Goal: Information Seeking & Learning: Check status

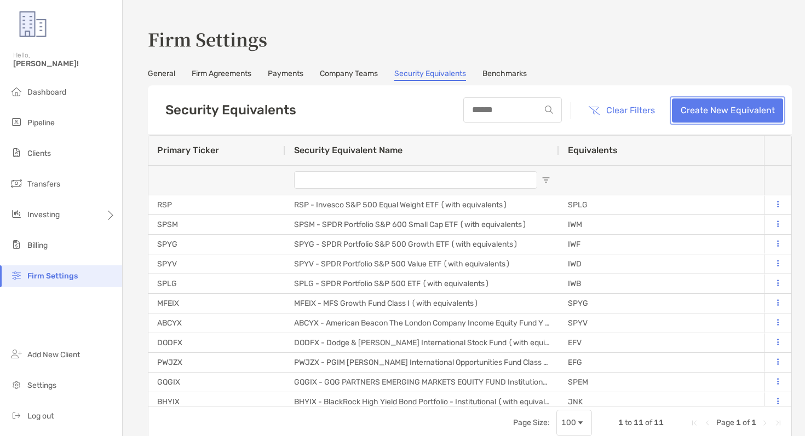
click at [702, 112] on link "Create New Equivalent" at bounding box center [727, 111] width 111 height 24
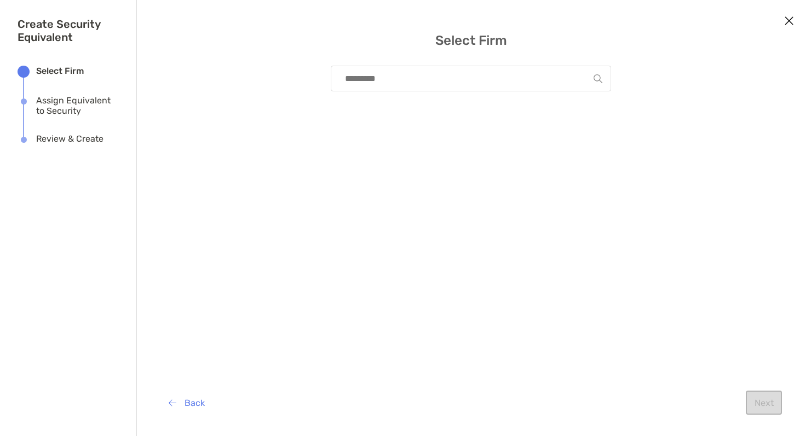
click at [576, 88] on input "modal" at bounding box center [466, 78] width 254 height 25
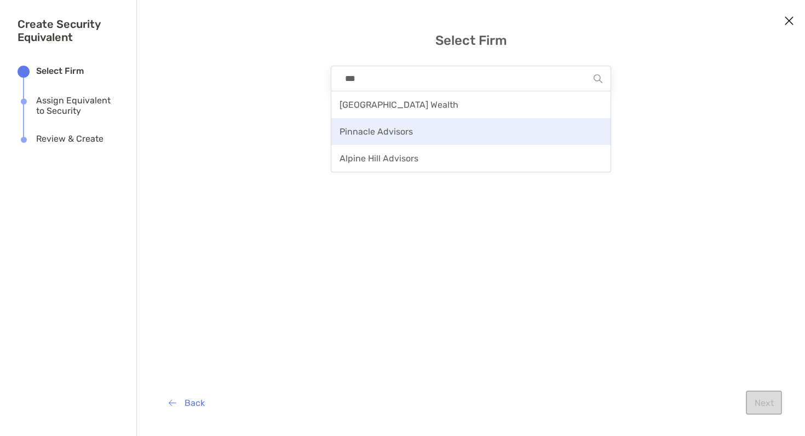
click at [522, 134] on div "Pinnacle Advisors" at bounding box center [470, 131] width 279 height 27
type input "**********"
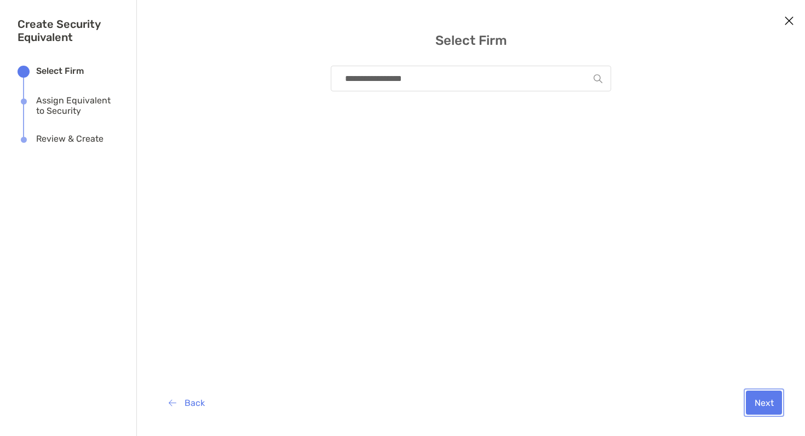
click at [770, 407] on button "Next" at bounding box center [763, 403] width 36 height 24
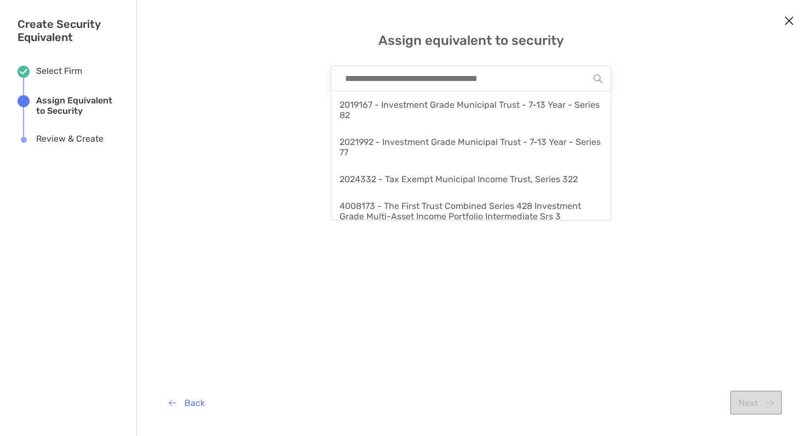
click at [556, 79] on input "modal" at bounding box center [466, 78] width 254 height 25
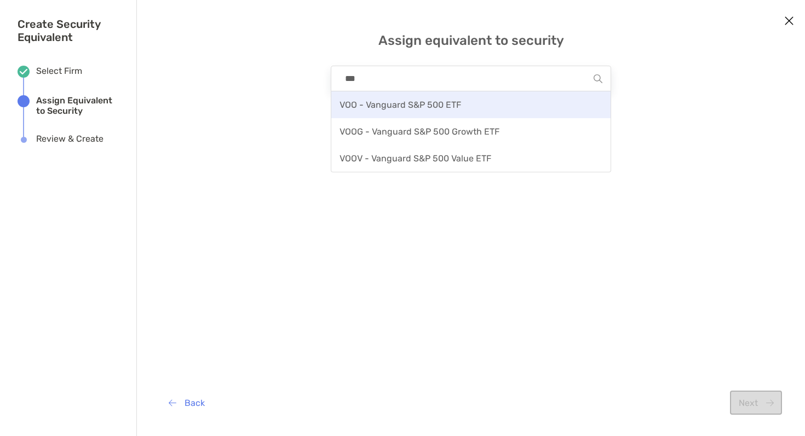
click at [507, 100] on div "VOO - Vanguard S&P 500 ETF" at bounding box center [470, 104] width 279 height 27
type input "**********"
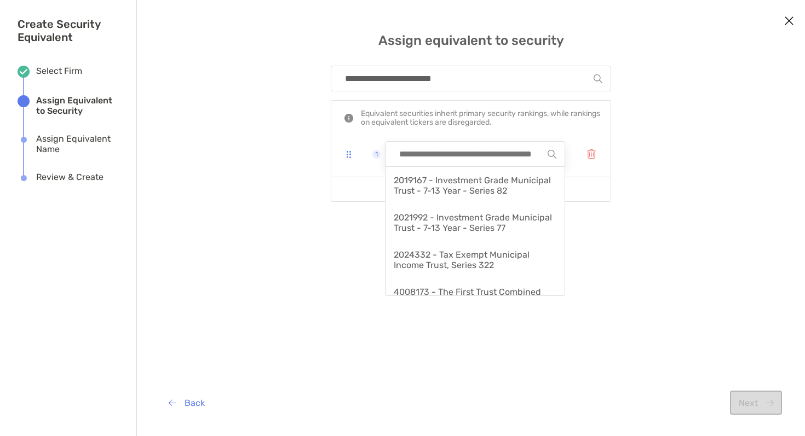
click at [491, 158] on input "modal" at bounding box center [471, 154] width 154 height 25
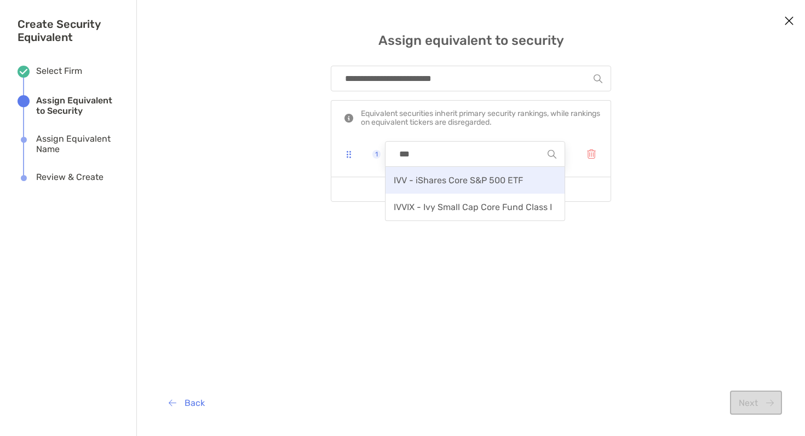
type input "***"
click at [475, 187] on div "IVV - iShares Core S&P 500 ETF" at bounding box center [474, 180] width 179 height 27
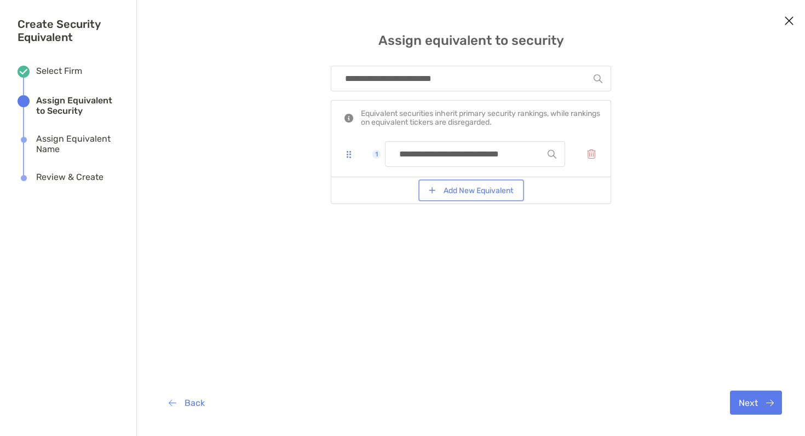
click at [475, 187] on button "Add New Equivalent" at bounding box center [470, 191] width 101 height 18
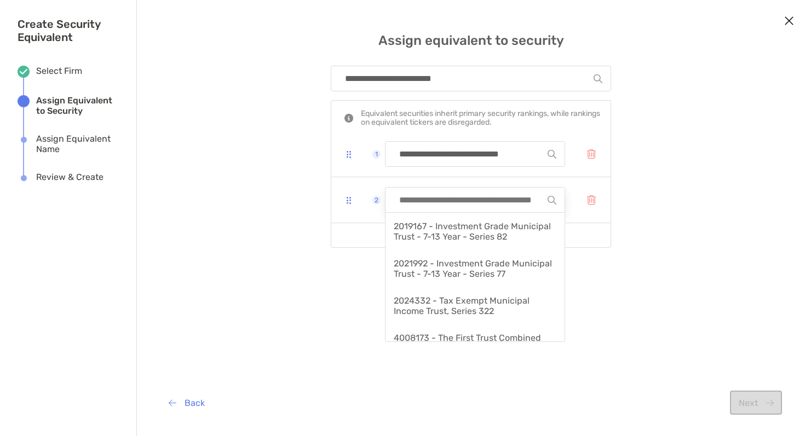
click at [470, 197] on input "modal" at bounding box center [471, 200] width 154 height 25
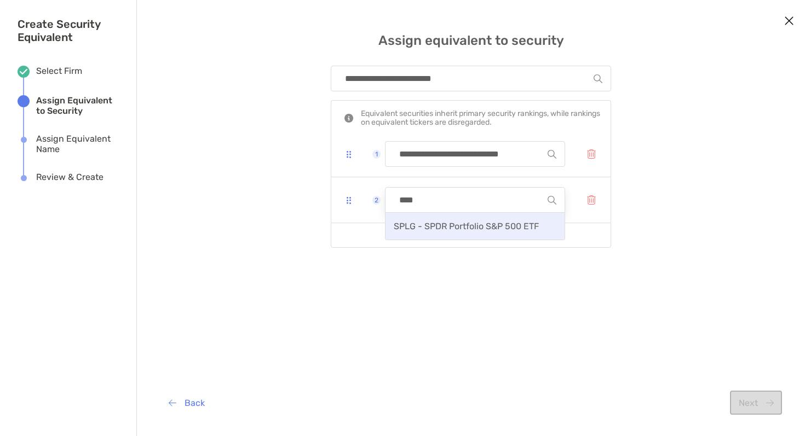
type input "****"
click at [464, 221] on div "SPLG - SPDR Portfolio S&P 500 ETF" at bounding box center [474, 226] width 179 height 27
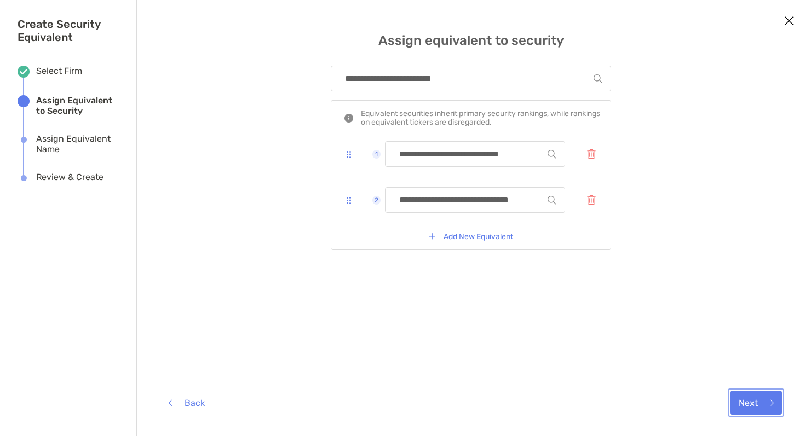
click at [747, 403] on button "Next" at bounding box center [756, 403] width 52 height 24
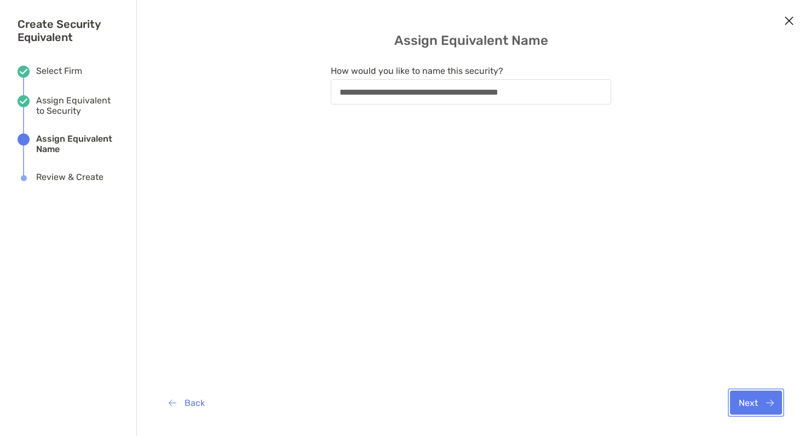
click at [748, 401] on button "Next" at bounding box center [756, 403] width 52 height 24
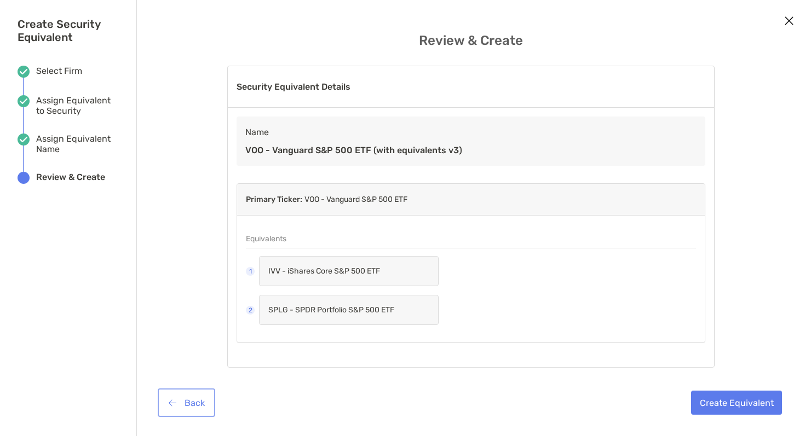
click at [186, 407] on button "Back" at bounding box center [186, 403] width 53 height 24
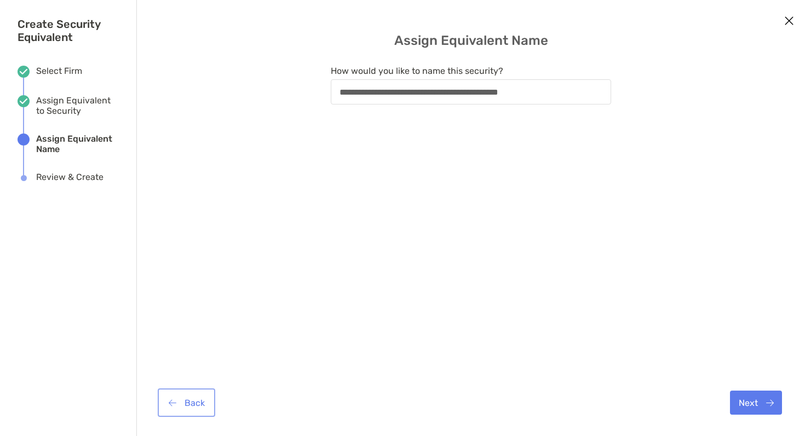
click at [186, 407] on button "Back" at bounding box center [186, 403] width 53 height 24
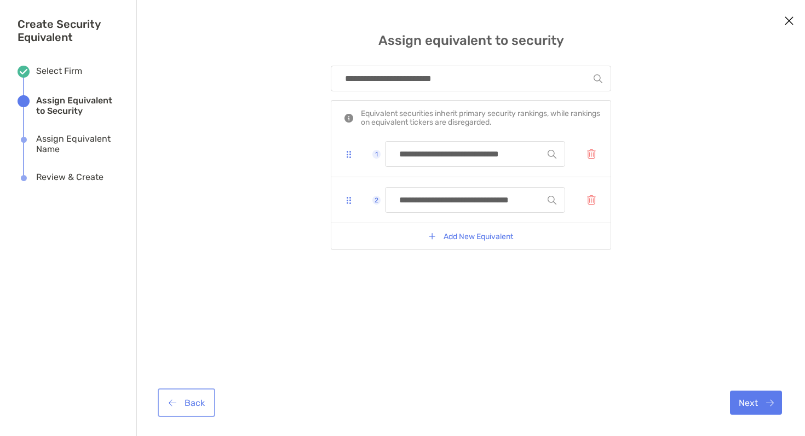
click at [186, 407] on button "Back" at bounding box center [186, 403] width 53 height 24
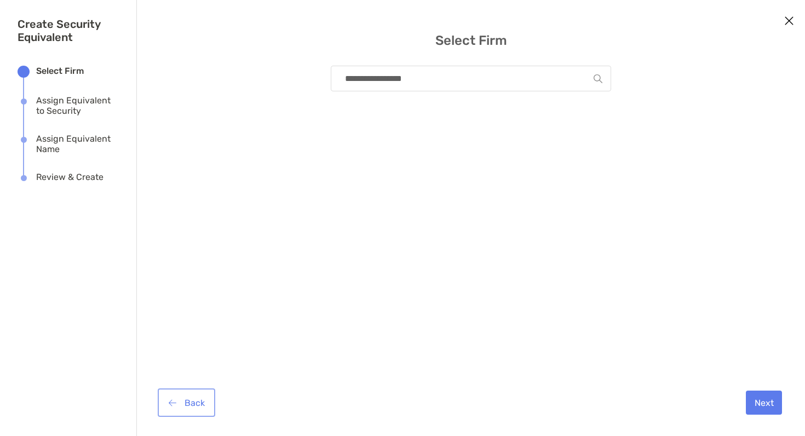
click at [186, 407] on button "Back" at bounding box center [186, 403] width 53 height 24
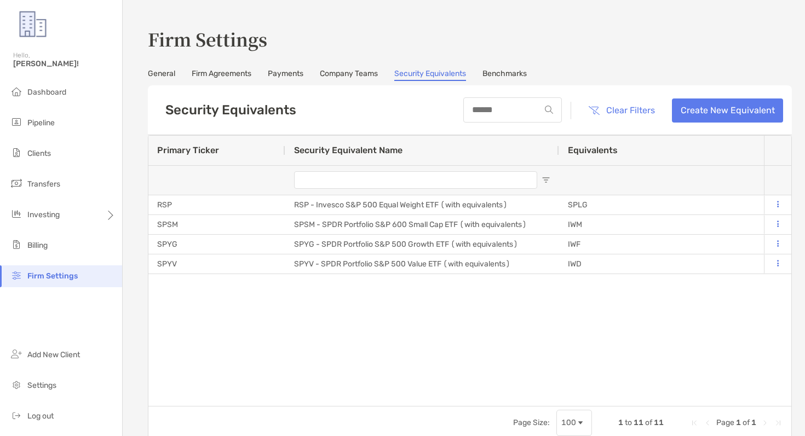
type input "**********"
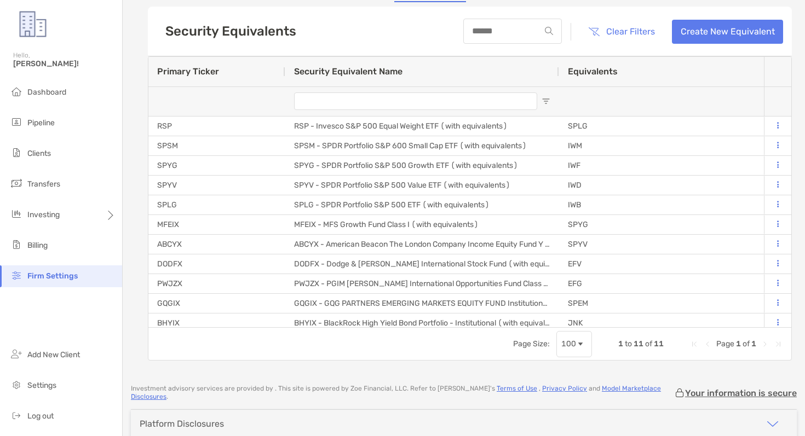
scroll to position [79, 0]
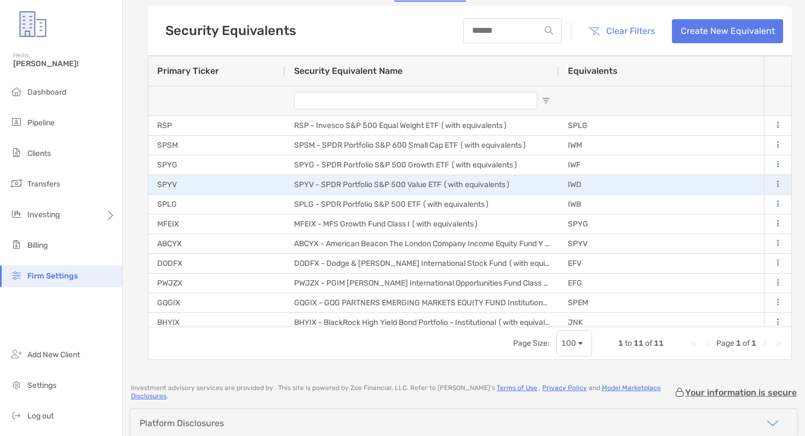
click at [777, 184] on icon at bounding box center [778, 184] width 2 height 7
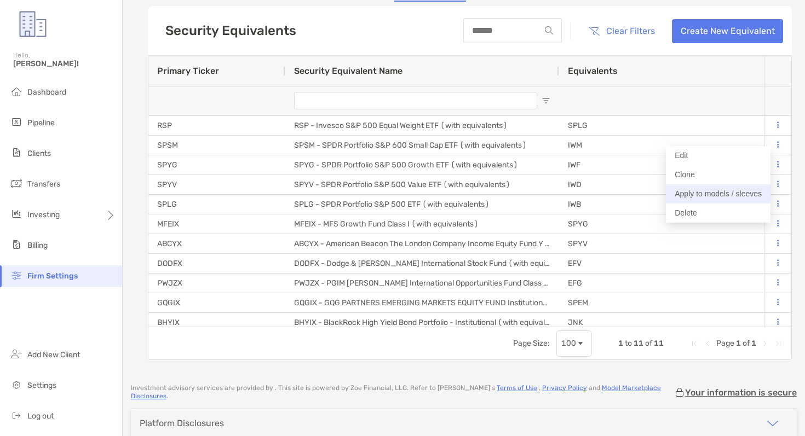
click at [730, 192] on button "Apply to models / sleeves" at bounding box center [718, 193] width 105 height 19
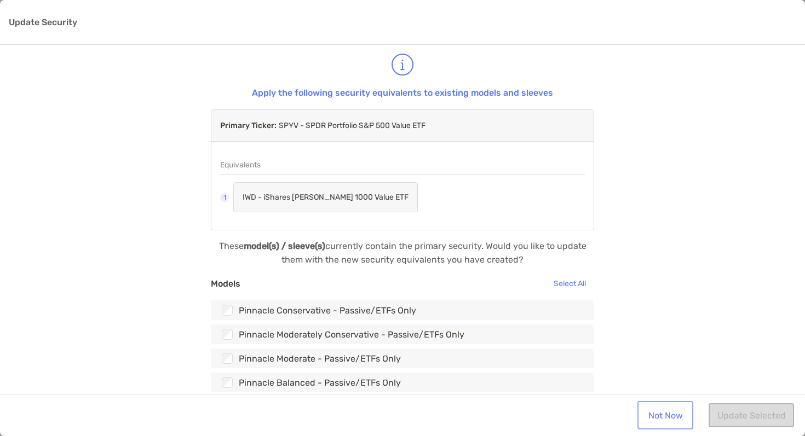
click at [663, 414] on link "Not Now" at bounding box center [664, 415] width 51 height 24
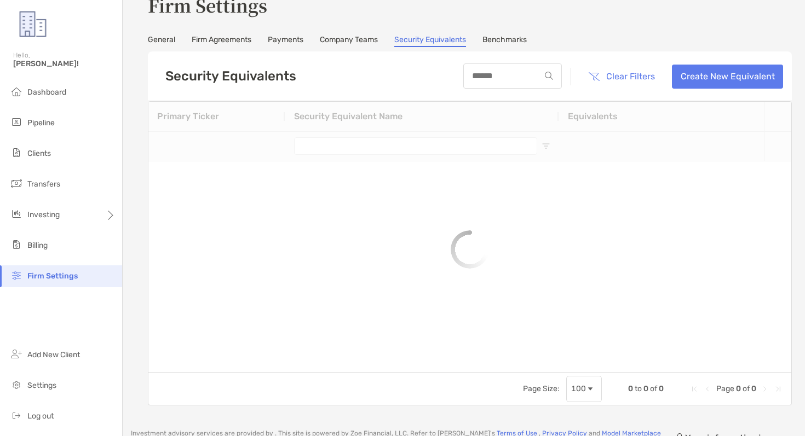
scroll to position [79, 0]
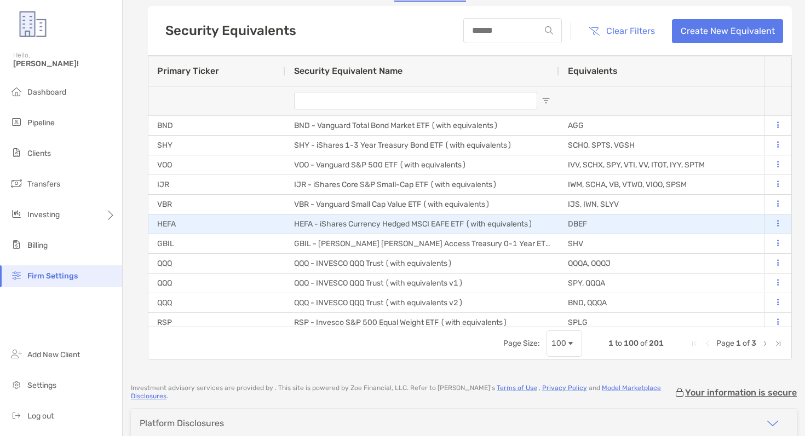
type input "**********"
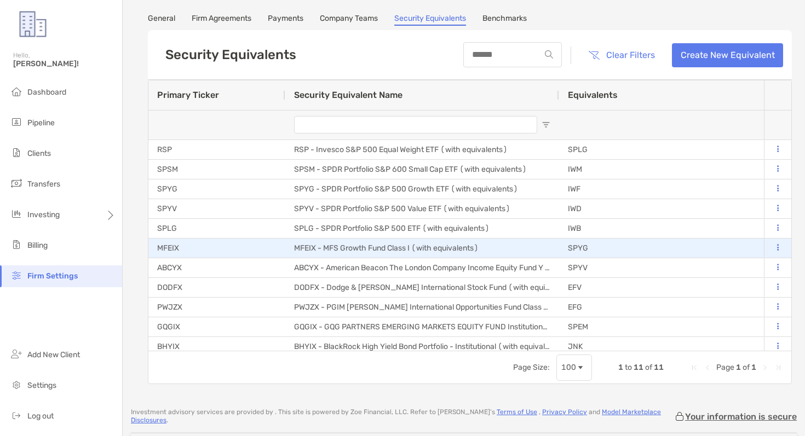
scroll to position [0, 0]
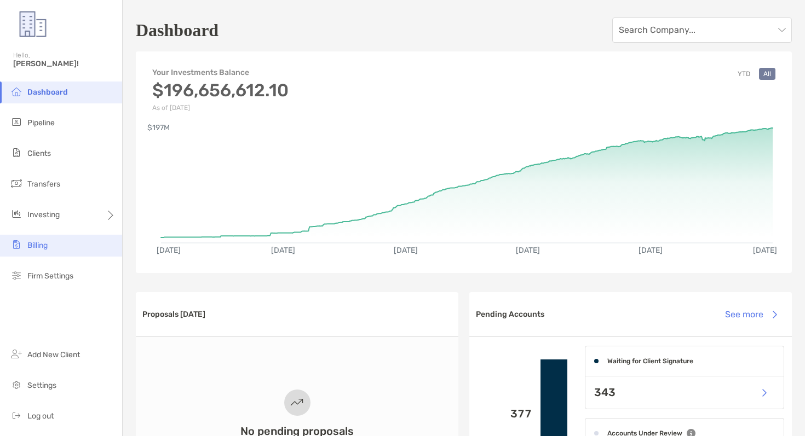
click at [59, 238] on li "Billing" at bounding box center [61, 246] width 122 height 22
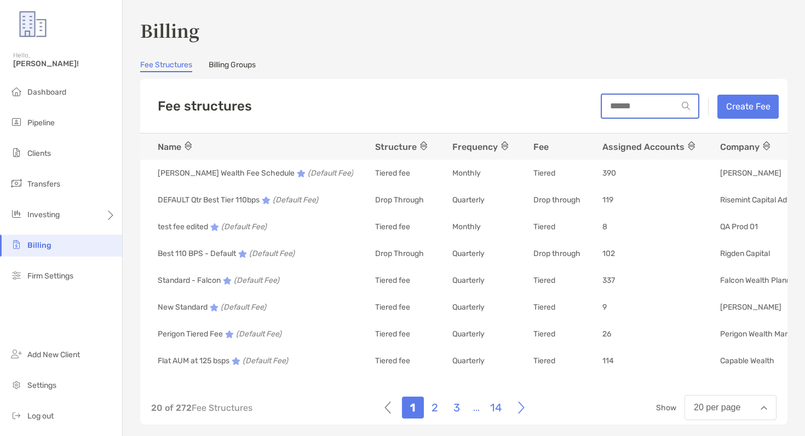
click at [651, 107] on input at bounding box center [639, 105] width 76 height 9
click at [243, 69] on link "Billing Groups" at bounding box center [232, 66] width 47 height 12
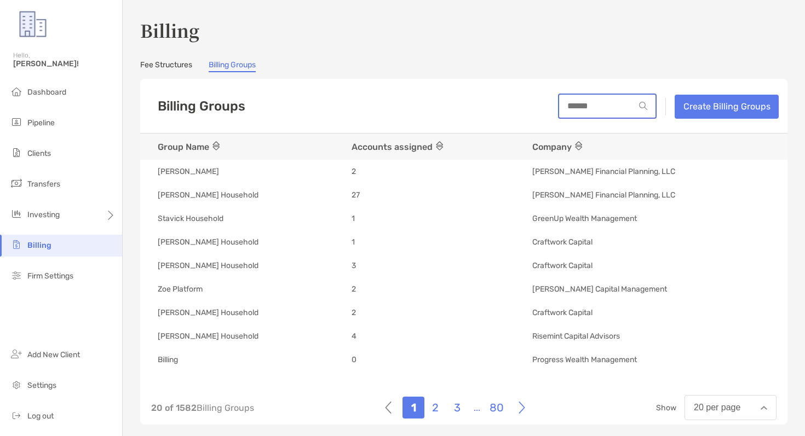
click at [591, 101] on input at bounding box center [597, 105] width 76 height 9
type input "********"
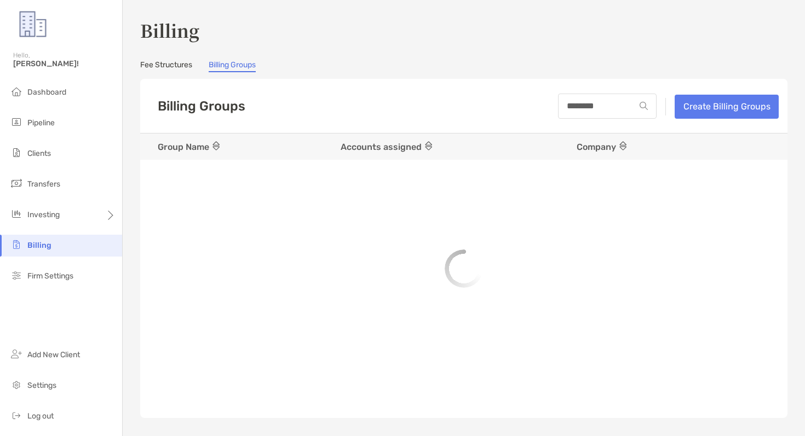
click at [645, 107] on img at bounding box center [643, 106] width 8 height 8
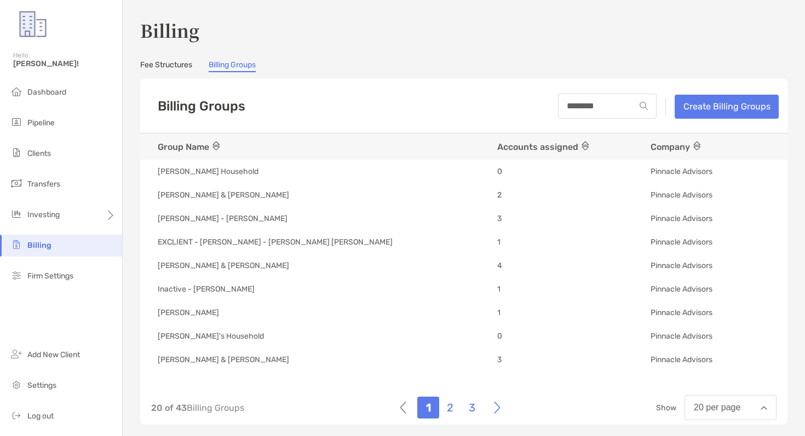
click at [185, 64] on link "Fee Structures" at bounding box center [166, 66] width 52 height 12
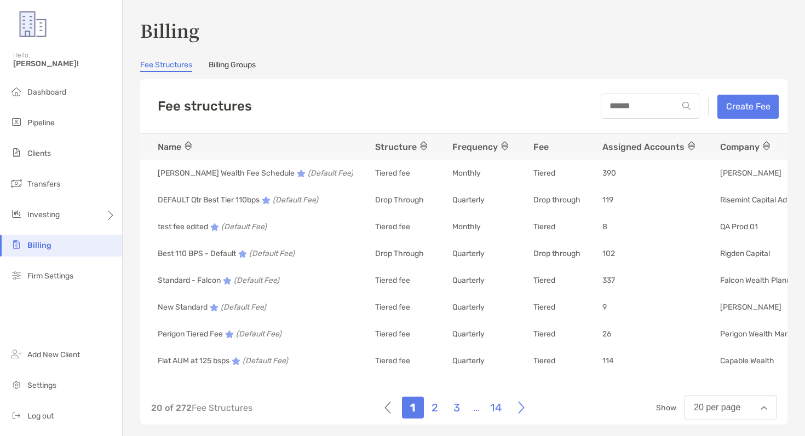
click at [642, 112] on div at bounding box center [649, 106] width 99 height 25
click at [643, 109] on input at bounding box center [639, 105] width 76 height 9
type input "********"
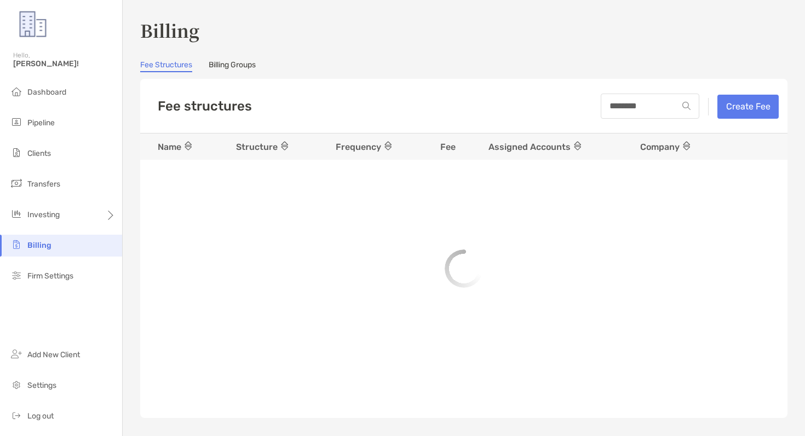
click at [686, 106] on img at bounding box center [686, 106] width 8 height 8
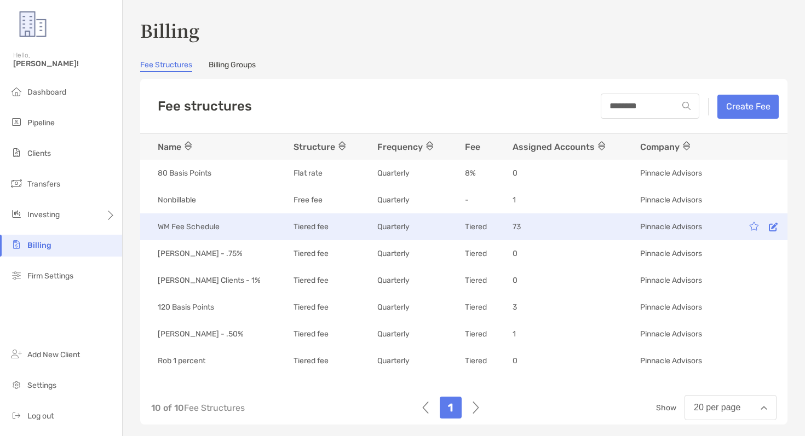
click at [768, 227] on icon at bounding box center [772, 227] width 9 height 9
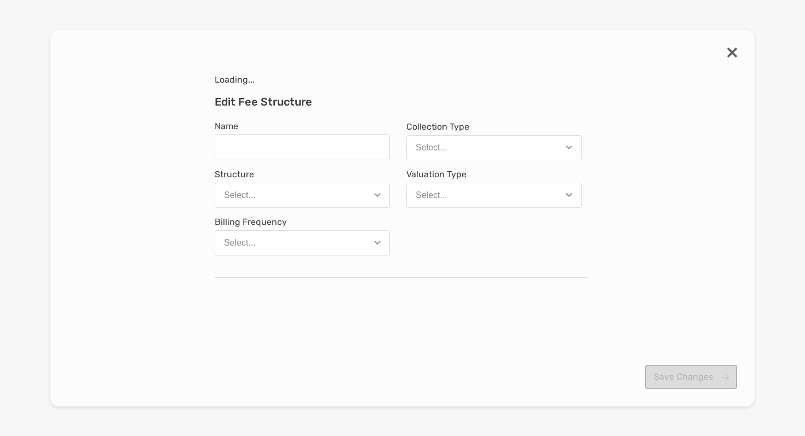
type input "**********"
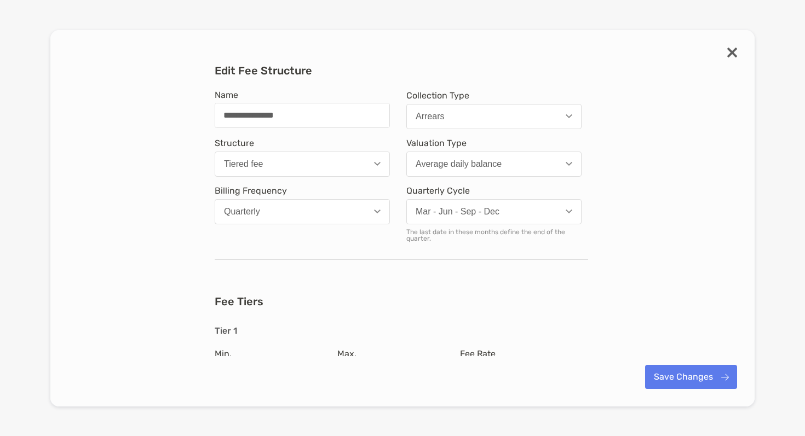
click at [734, 55] on img "modal" at bounding box center [732, 53] width 10 height 10
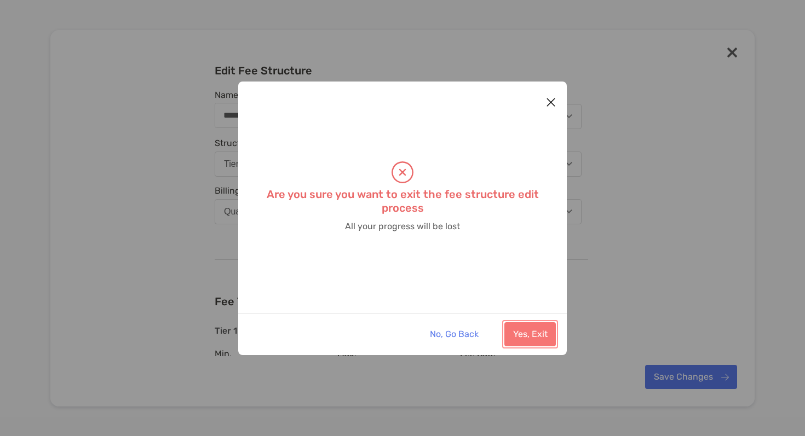
click at [527, 340] on button "Yes, Exit" at bounding box center [529, 334] width 51 height 24
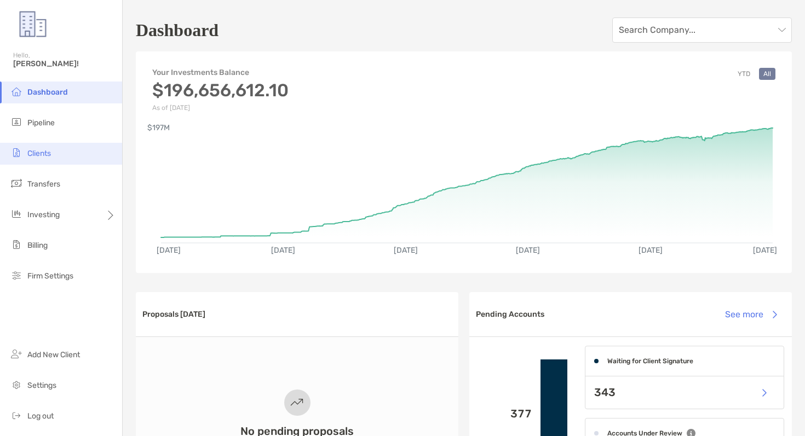
click at [51, 158] on span "Clients" at bounding box center [39, 153] width 24 height 9
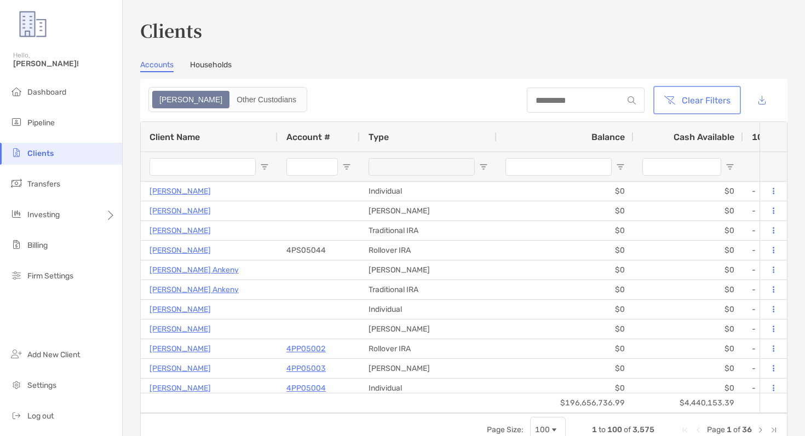
click at [699, 101] on button "Clear Filters" at bounding box center [696, 100] width 83 height 24
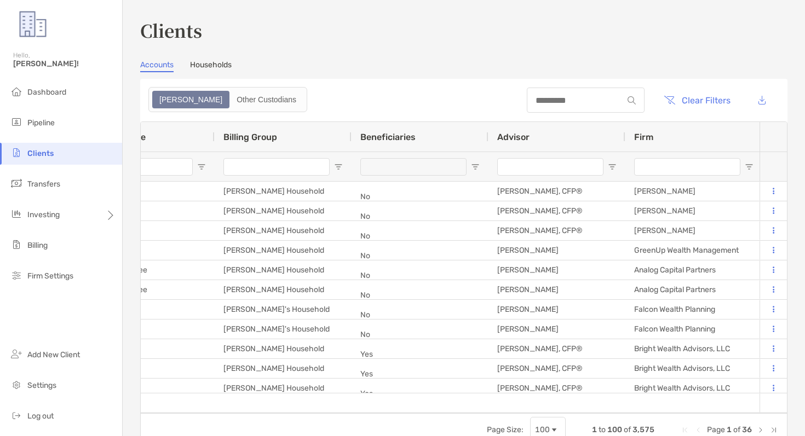
click at [574, 170] on input "Advisor Filter Input" at bounding box center [550, 167] width 106 height 18
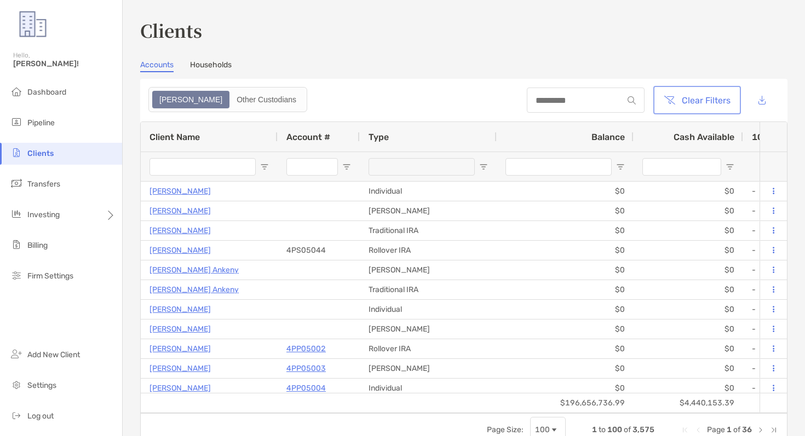
click at [690, 99] on button "Clear Filters" at bounding box center [696, 100] width 83 height 24
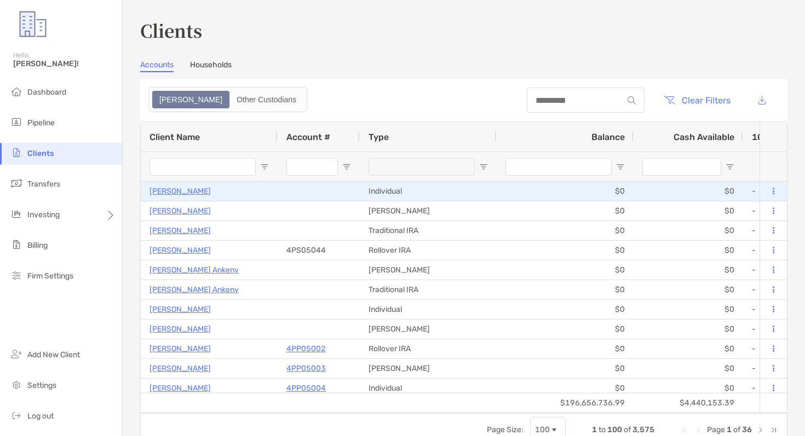
click at [195, 192] on p "Dariush Azimi" at bounding box center [179, 191] width 61 height 14
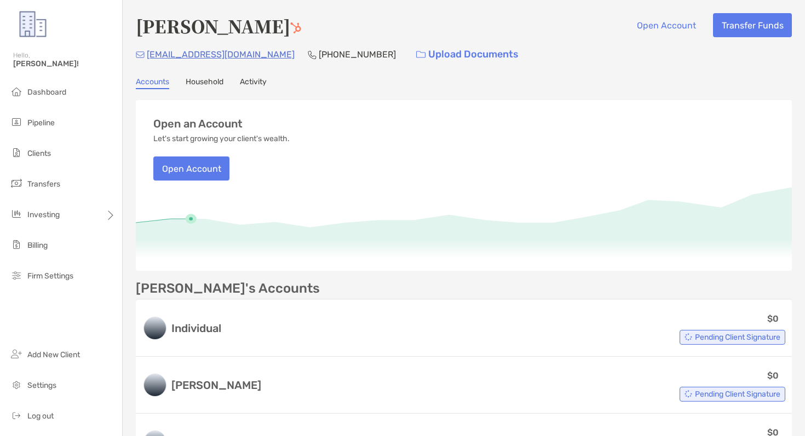
click at [261, 84] on link "Activity" at bounding box center [253, 83] width 27 height 12
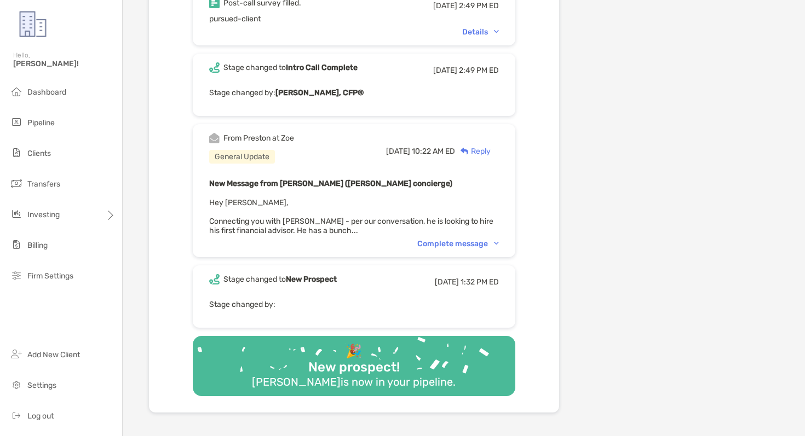
click at [489, 239] on div "Complete message" at bounding box center [458, 243] width 82 height 9
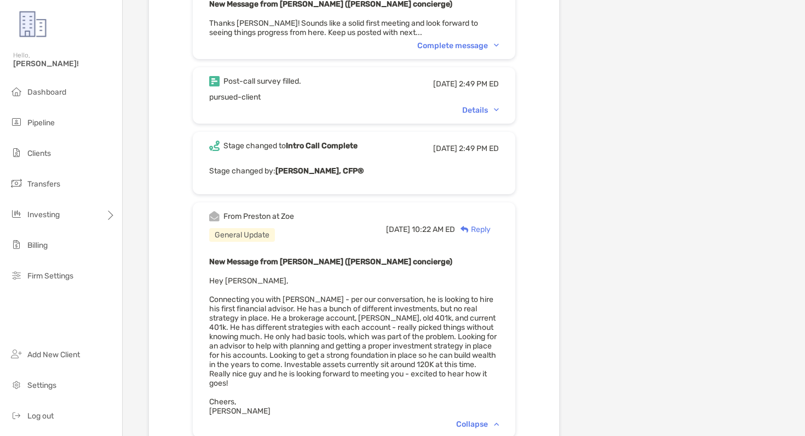
click at [469, 106] on div "Details" at bounding box center [480, 110] width 37 height 9
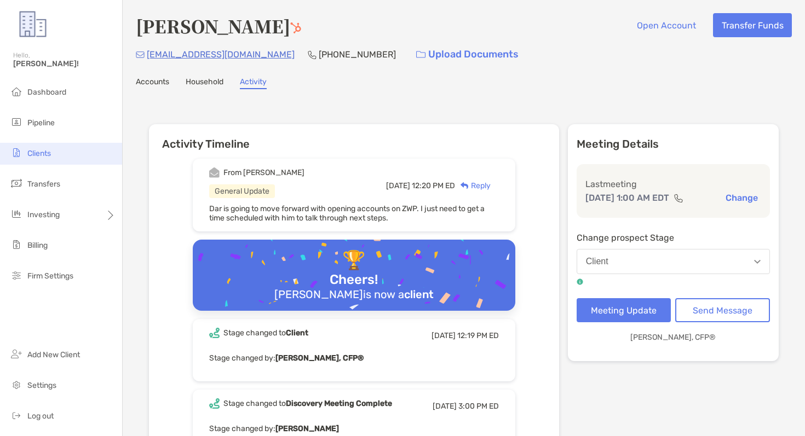
click at [71, 145] on li "Clients" at bounding box center [61, 154] width 122 height 22
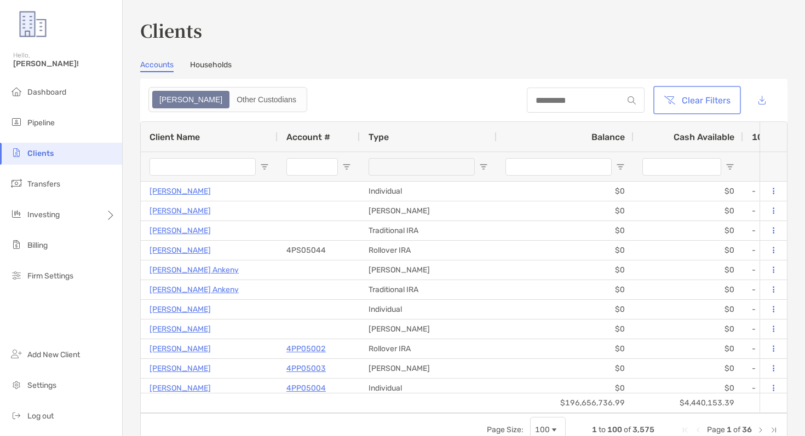
click at [704, 97] on button "Clear Filters" at bounding box center [696, 100] width 83 height 24
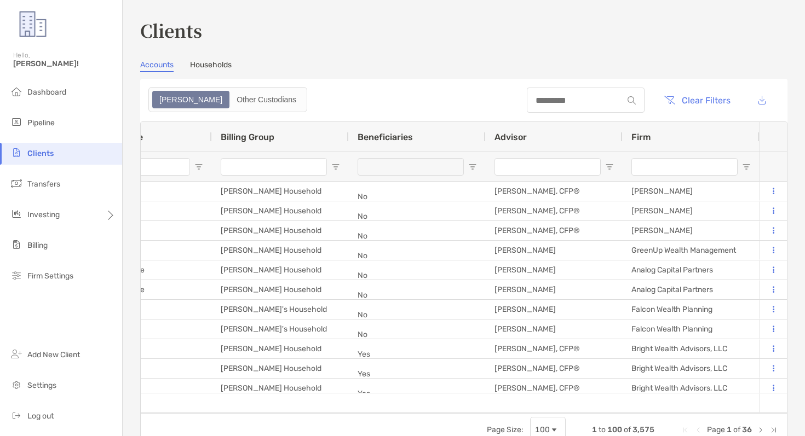
click at [542, 167] on input "Advisor Filter Input" at bounding box center [547, 167] width 106 height 18
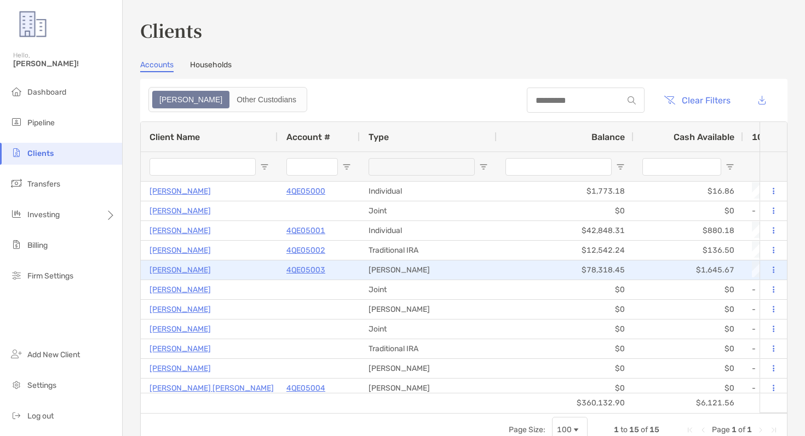
type input "******"
click at [305, 269] on p "4QE05003" at bounding box center [305, 270] width 39 height 14
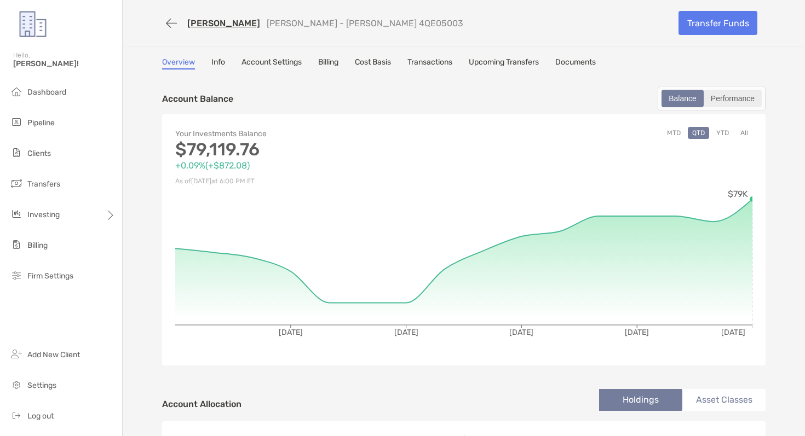
click at [721, 91] on div "Performance" at bounding box center [732, 98] width 56 height 15
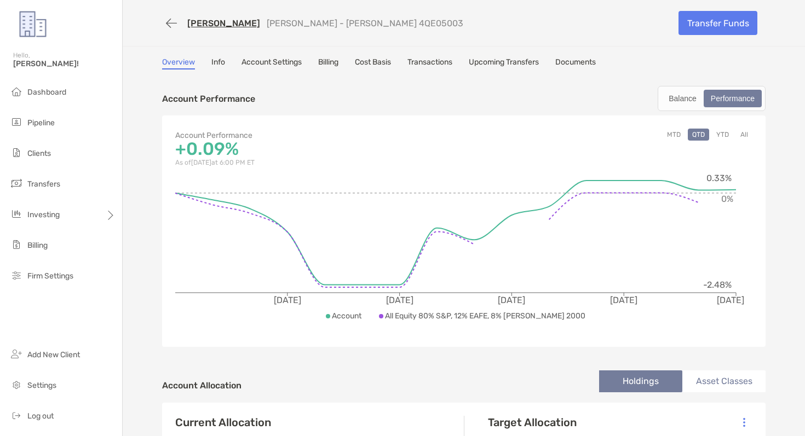
click at [745, 132] on button "All" at bounding box center [744, 135] width 16 height 12
click at [169, 21] on button "button" at bounding box center [171, 23] width 19 height 20
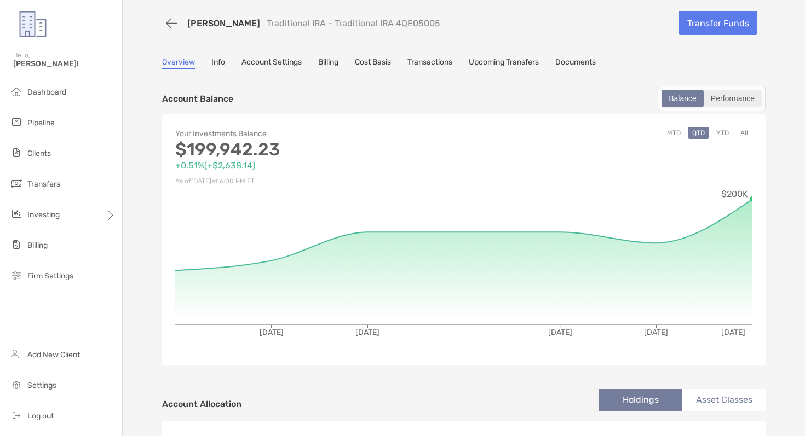
click at [746, 101] on div "Performance" at bounding box center [732, 98] width 56 height 15
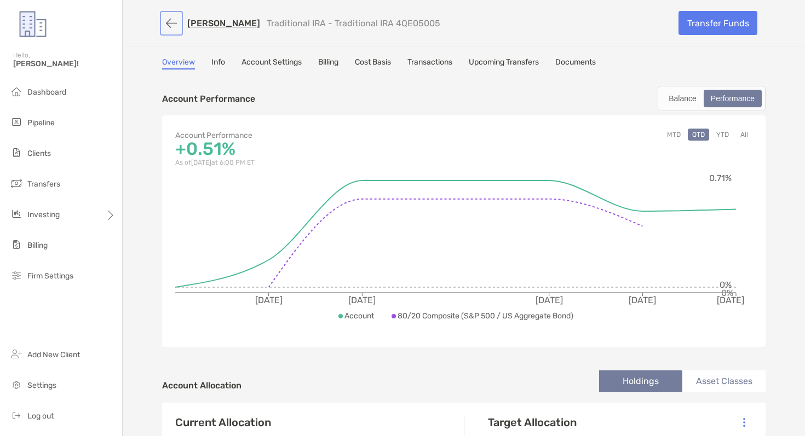
click at [175, 22] on button "button" at bounding box center [171, 23] width 19 height 20
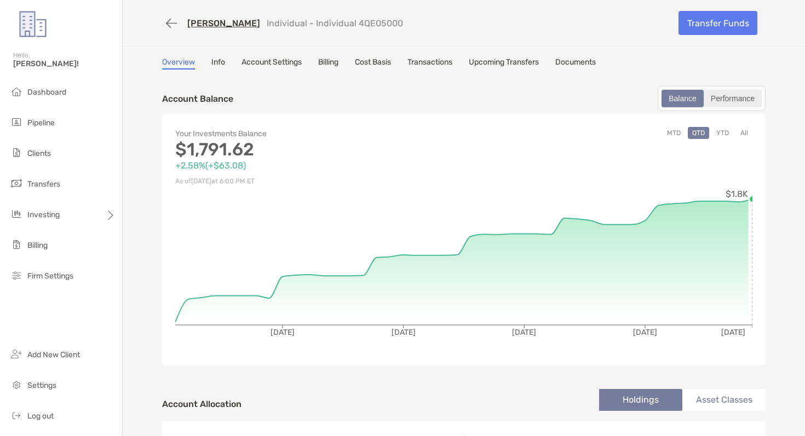
click at [726, 102] on div "Performance" at bounding box center [732, 98] width 56 height 15
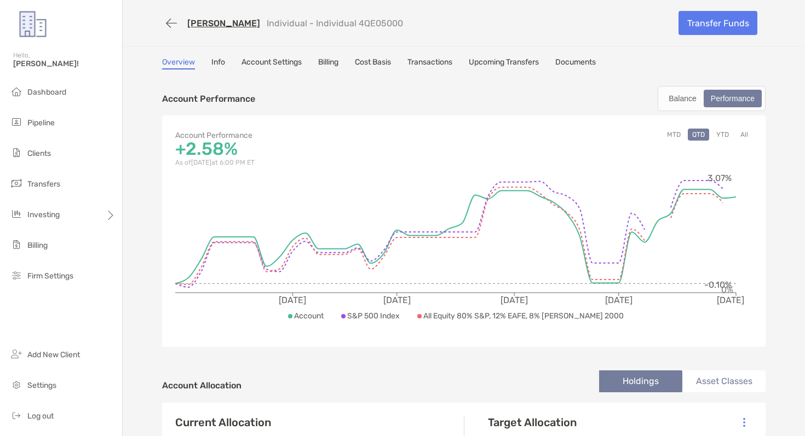
click at [724, 135] on button "YTD" at bounding box center [721, 135] width 21 height 12
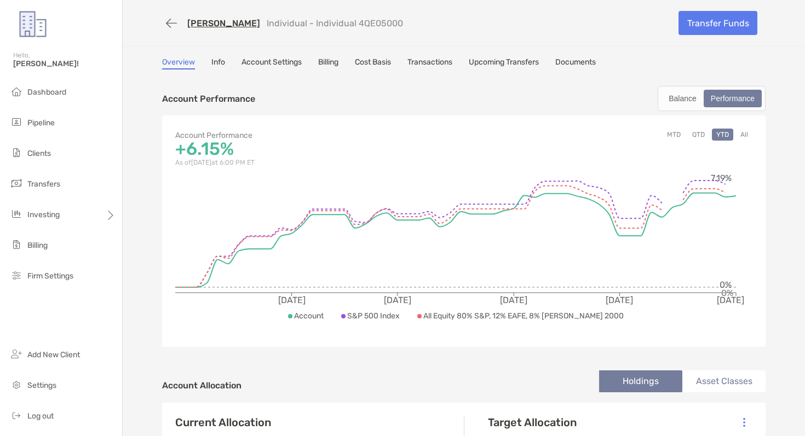
click at [746, 136] on button "All" at bounding box center [744, 135] width 16 height 12
click at [722, 134] on button "YTD" at bounding box center [721, 135] width 21 height 12
